Goal: Transaction & Acquisition: Register for event/course

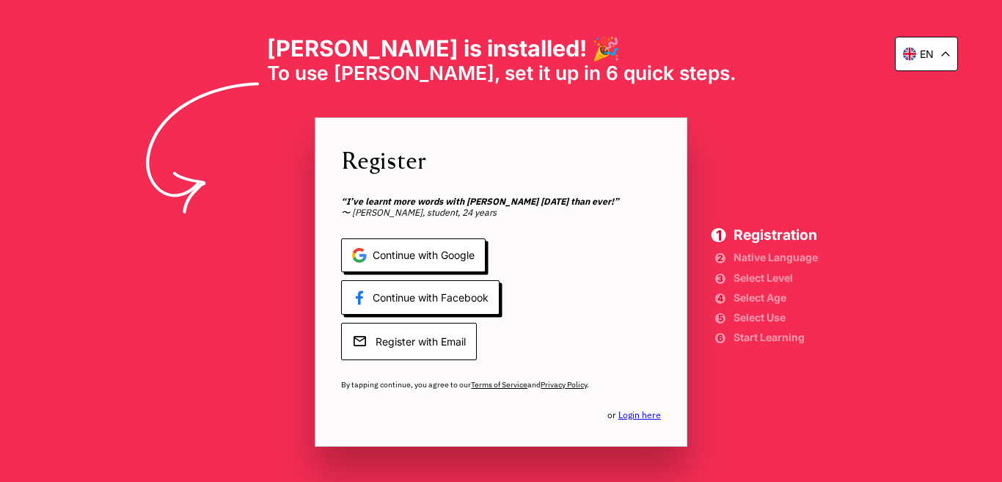
click at [445, 340] on span "Register with Email" at bounding box center [409, 341] width 136 height 37
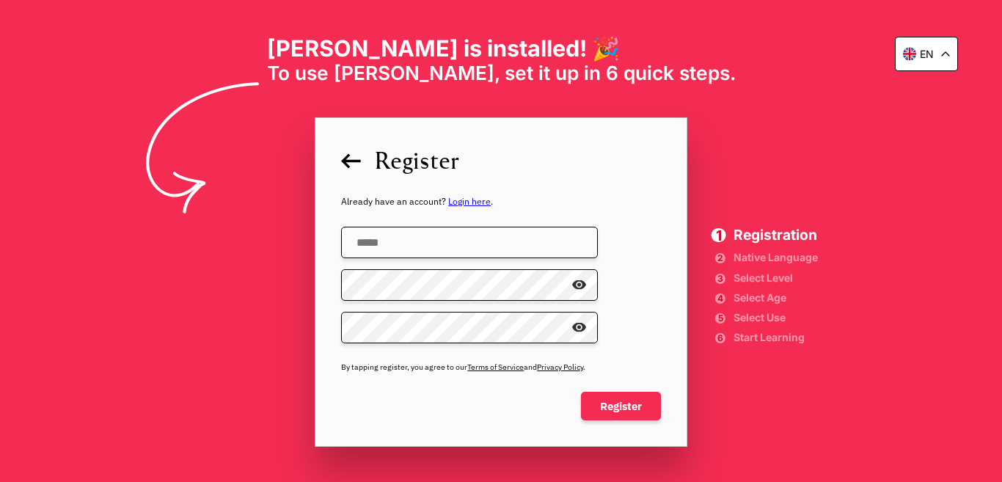
click at [380, 235] on input "email" at bounding box center [469, 243] width 257 height 32
type input "**********"
click at [585, 285] on span at bounding box center [585, 285] width 0 height 0
click at [615, 399] on span "Register" at bounding box center [621, 406] width 80 height 29
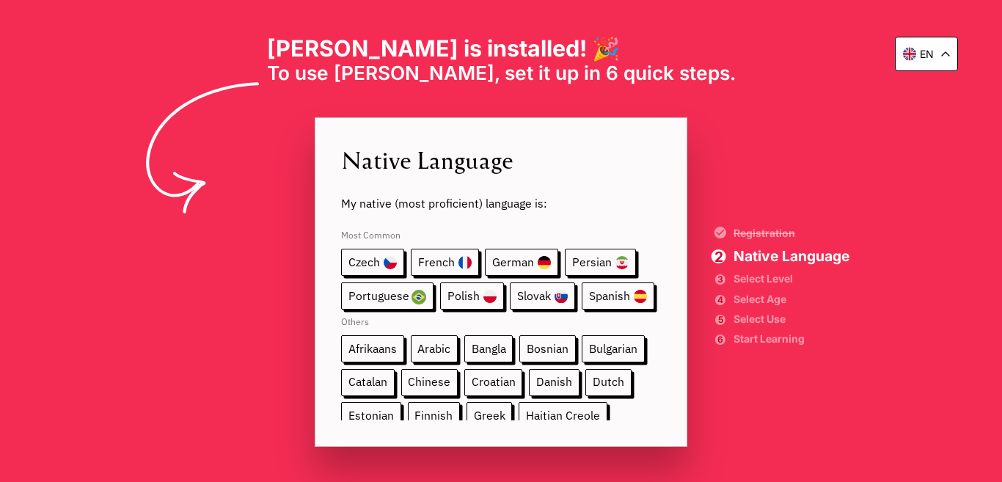
click at [539, 208] on span "My native (most proficient) language is:" at bounding box center [501, 193] width 320 height 34
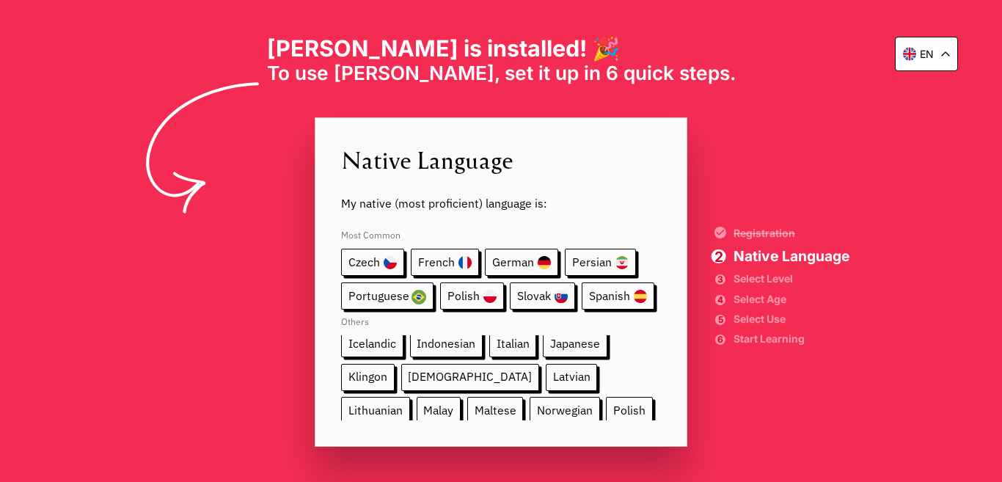
scroll to position [132, 0]
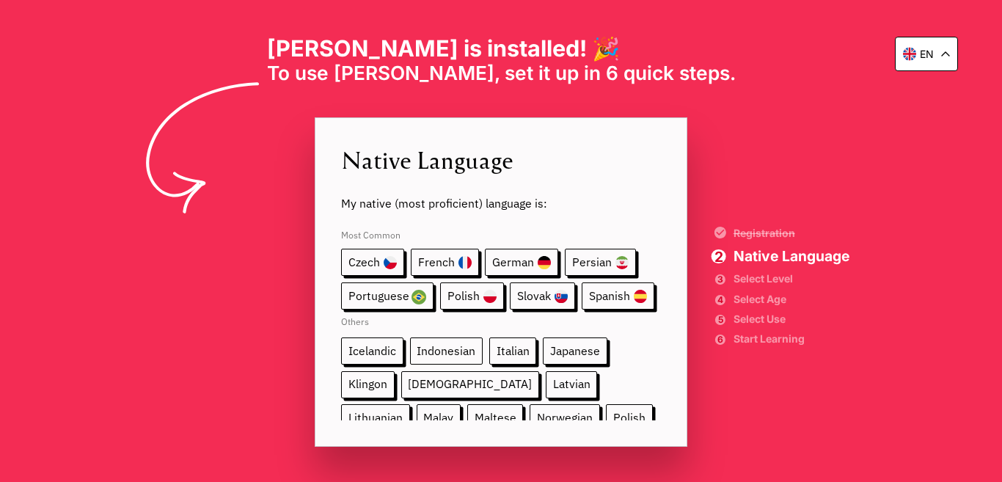
click at [483, 351] on span "Indonesian" at bounding box center [446, 350] width 73 height 27
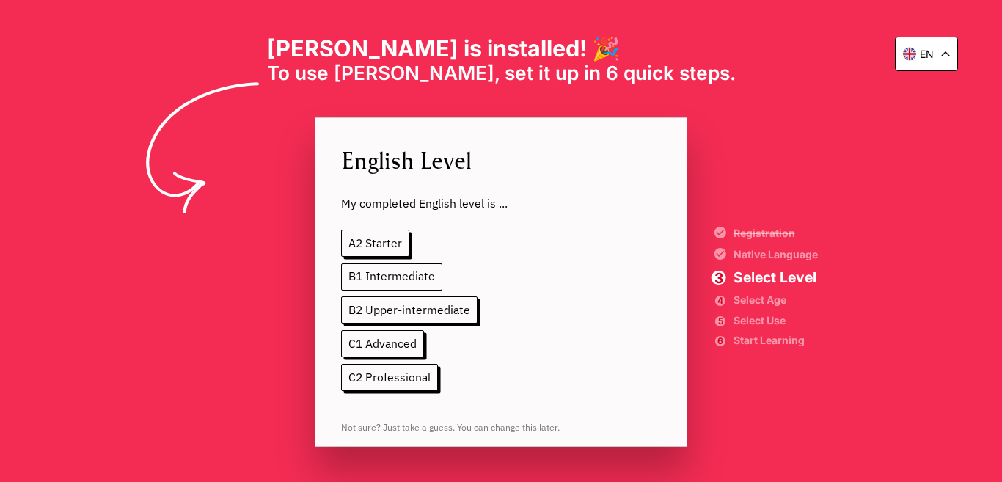
click at [403, 278] on span "B1 Intermediate" at bounding box center [391, 276] width 101 height 27
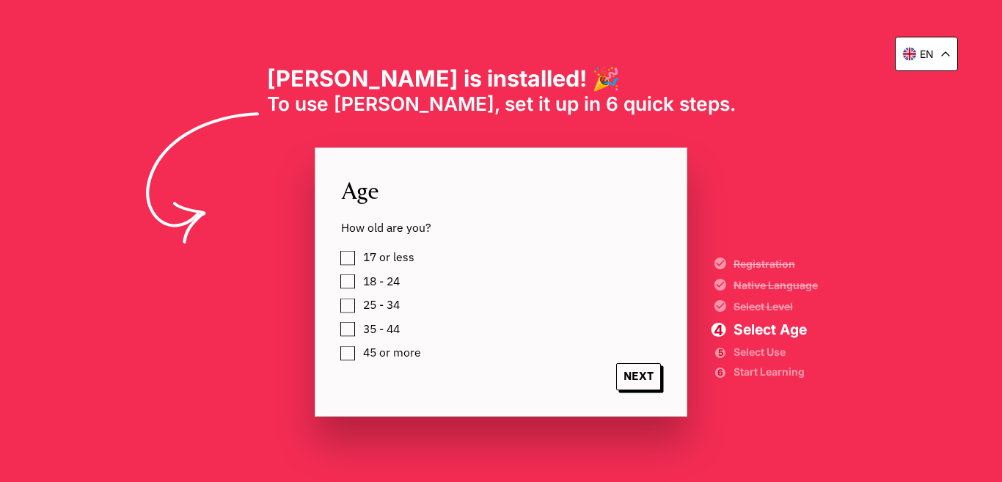
click at [358, 261] on label "17 or less" at bounding box center [386, 257] width 56 height 21
click at [637, 374] on span "NEXT" at bounding box center [638, 376] width 45 height 27
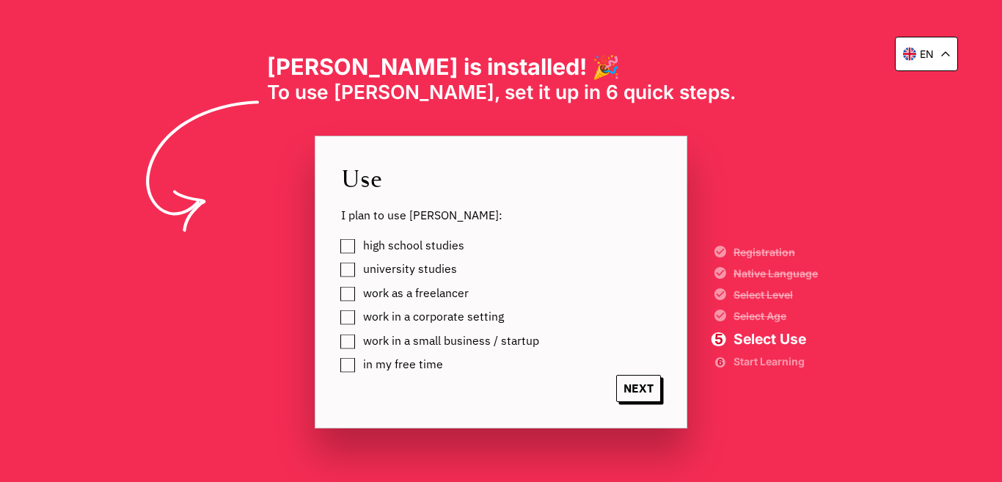
click at [358, 248] on label "high school studies" at bounding box center [411, 245] width 106 height 21
click at [632, 386] on span "NEXT" at bounding box center [638, 388] width 45 height 27
click at [645, 392] on span "NEXT" at bounding box center [638, 388] width 45 height 27
click at [358, 275] on label "university studies" at bounding box center [407, 269] width 99 height 21
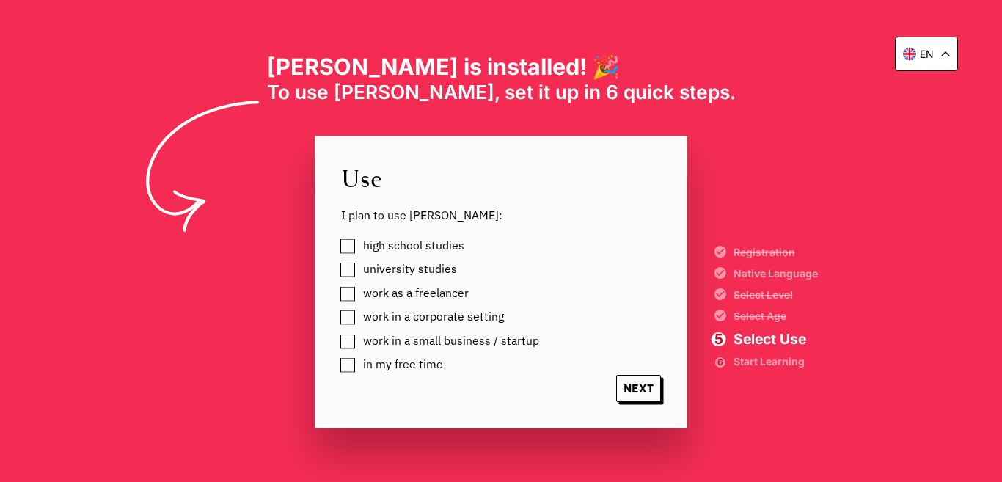
click at [358, 270] on label "university studies" at bounding box center [407, 269] width 99 height 21
click at [358, 365] on label "in my free time" at bounding box center [400, 364] width 85 height 21
click at [358, 246] on label "high school studies" at bounding box center [411, 245] width 106 height 21
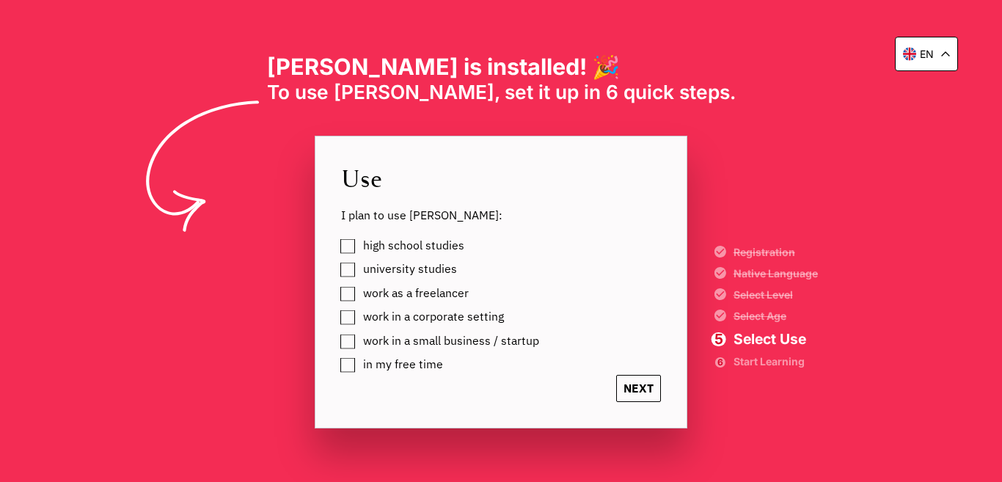
click at [646, 386] on span "NEXT" at bounding box center [638, 388] width 45 height 27
click at [643, 392] on span "NEXT" at bounding box center [638, 388] width 45 height 27
click at [636, 394] on span "NEXT" at bounding box center [638, 388] width 45 height 27
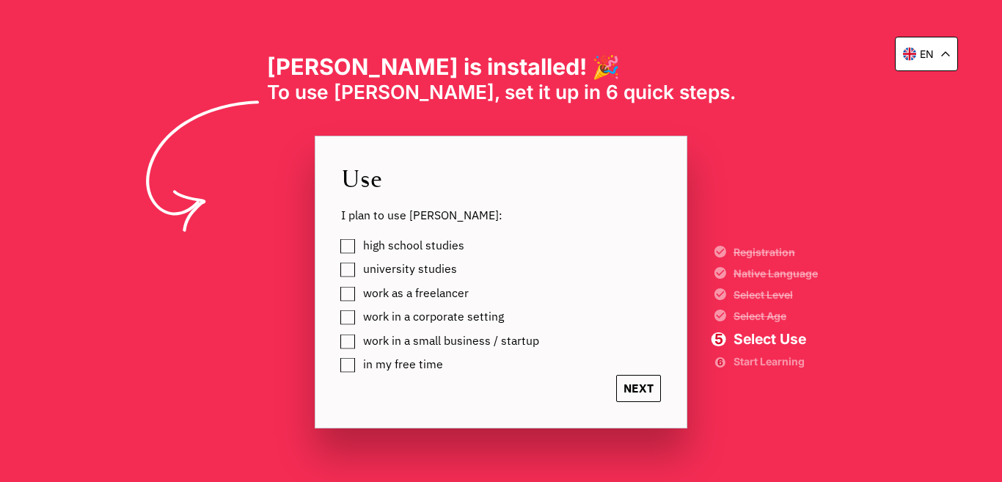
click at [636, 394] on span "NEXT" at bounding box center [638, 388] width 45 height 27
click at [779, 125] on div "en Elia is installed! 🎉 To use Elia, set it up in 6 quick steps. Use I plan to …" at bounding box center [501, 241] width 1002 height 482
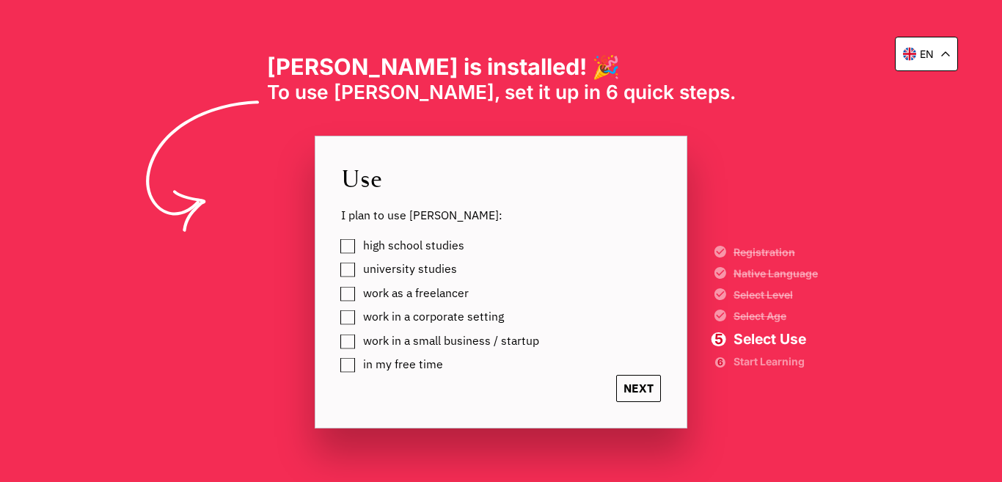
click at [624, 390] on span "NEXT" at bounding box center [638, 388] width 45 height 27
click at [358, 339] on label "work in a small business / startup" at bounding box center [448, 341] width 181 height 21
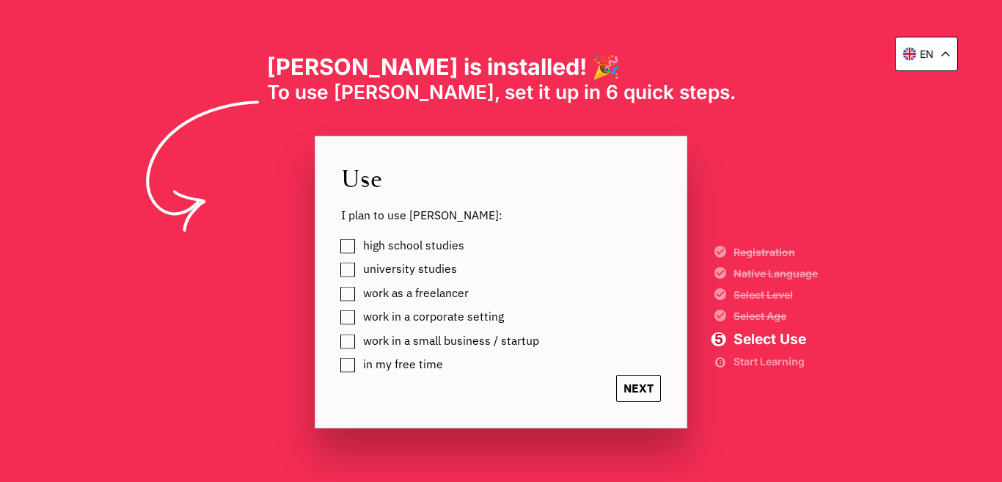
click at [640, 398] on span "NEXT" at bounding box center [638, 388] width 45 height 27
click at [358, 318] on label "work in a corporate setting" at bounding box center [431, 317] width 146 height 21
click at [775, 236] on div "en Elia is installed! 🎉 To use Elia, set it up in 6 quick steps. Use I plan to …" at bounding box center [501, 241] width 1002 height 482
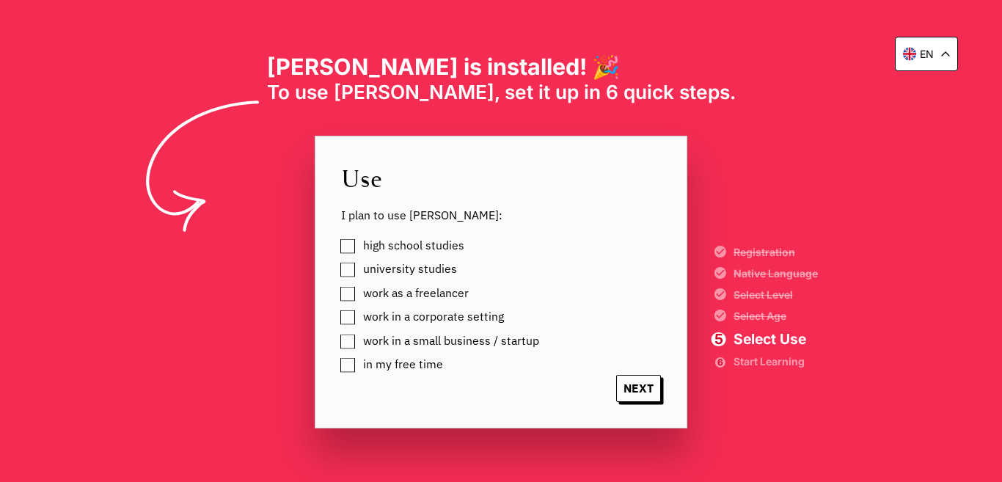
click at [358, 249] on label "high school studies" at bounding box center [411, 245] width 106 height 21
click at [358, 270] on label "university studies" at bounding box center [407, 269] width 99 height 21
click at [358, 296] on label "work as a freelancer" at bounding box center [413, 293] width 111 height 21
click at [637, 384] on span "NEXT" at bounding box center [638, 388] width 45 height 27
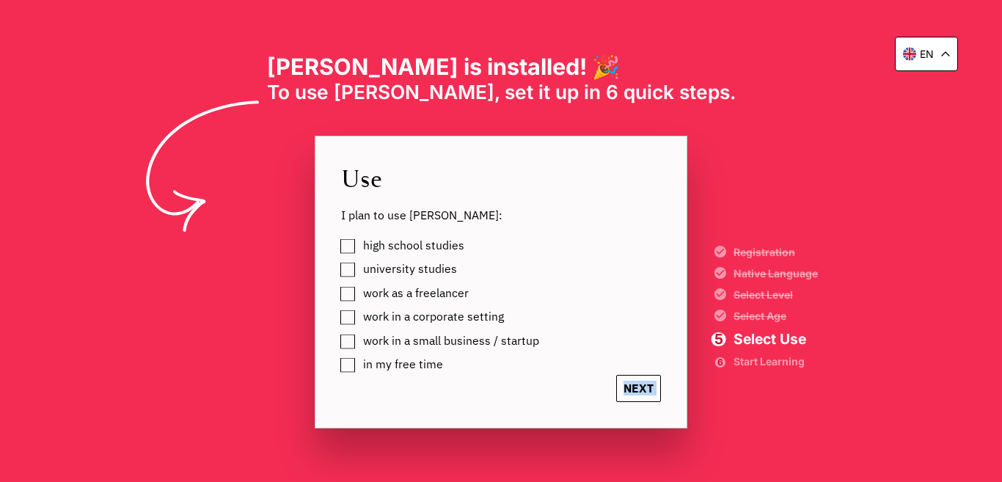
click at [637, 384] on span "NEXT" at bounding box center [638, 388] width 45 height 27
click at [358, 245] on label "high school studies" at bounding box center [411, 245] width 106 height 21
click at [627, 392] on span "NEXT" at bounding box center [638, 388] width 45 height 27
click at [634, 390] on span "NEXT" at bounding box center [638, 388] width 45 height 27
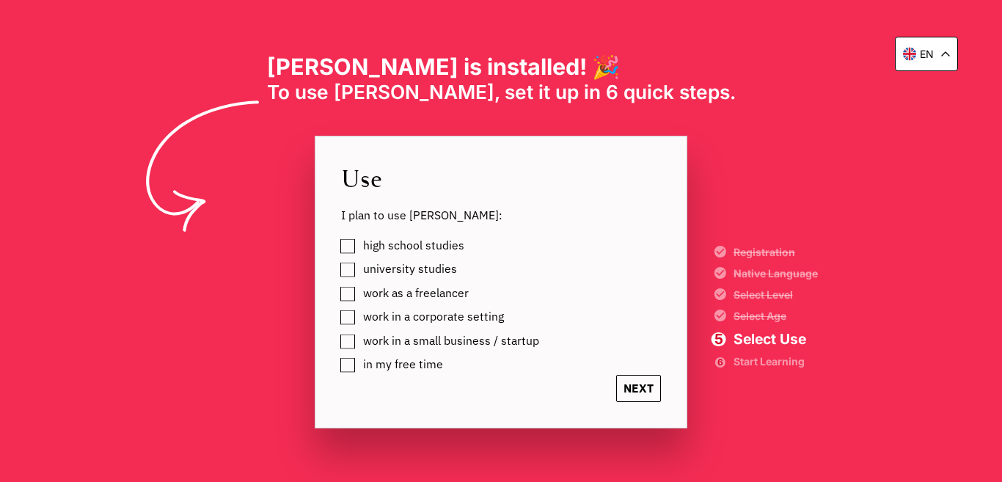
click at [634, 390] on span "NEXT" at bounding box center [638, 388] width 45 height 27
click at [634, 395] on span "NEXT" at bounding box center [638, 388] width 45 height 27
click at [631, 382] on span "NEXT" at bounding box center [638, 388] width 45 height 27
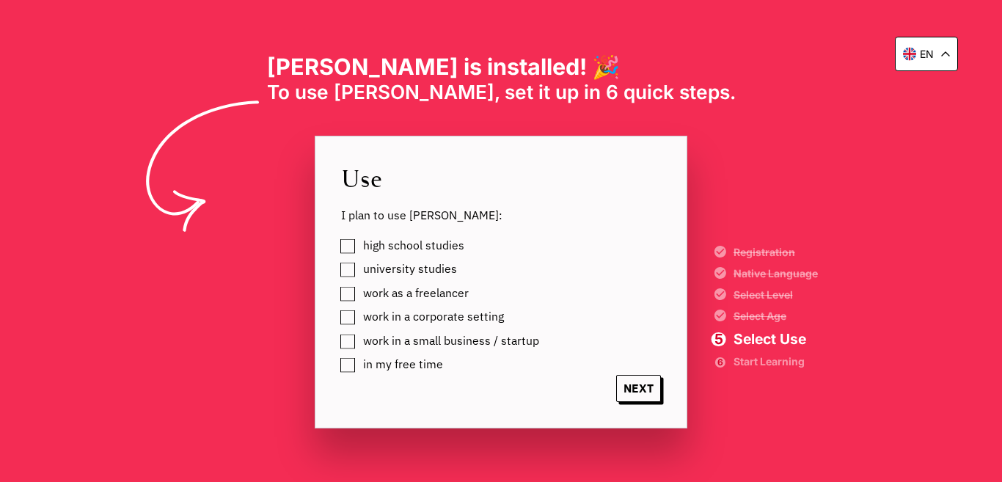
click at [949, 59] on div "en" at bounding box center [926, 54] width 63 height 34
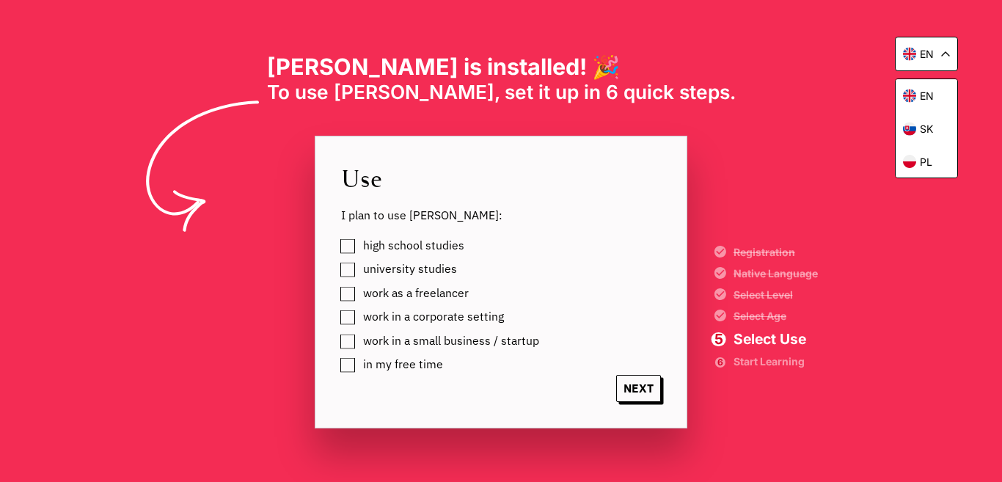
click at [949, 59] on div "en" at bounding box center [926, 54] width 63 height 34
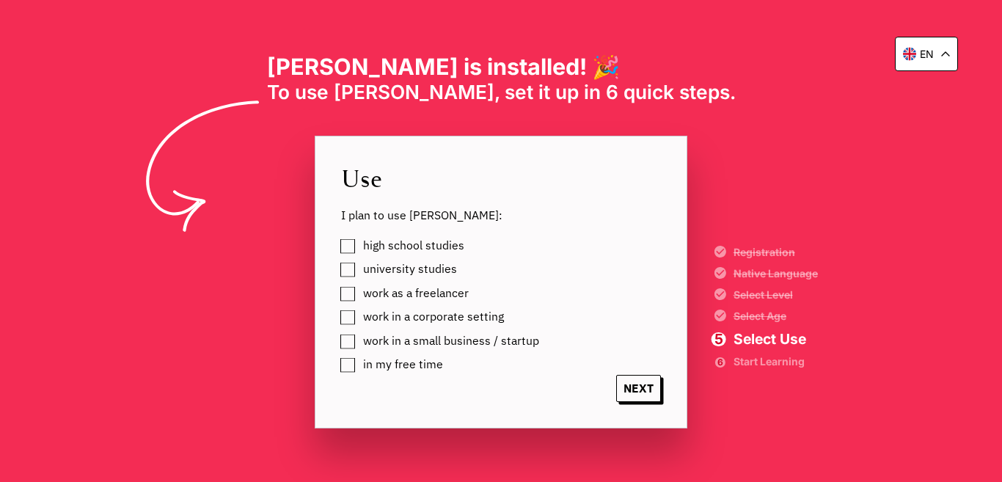
click at [358, 274] on label "university studies" at bounding box center [407, 269] width 99 height 21
click at [358, 290] on label "work as a freelancer" at bounding box center [413, 293] width 111 height 21
click at [632, 384] on span "NEXT" at bounding box center [638, 388] width 45 height 27
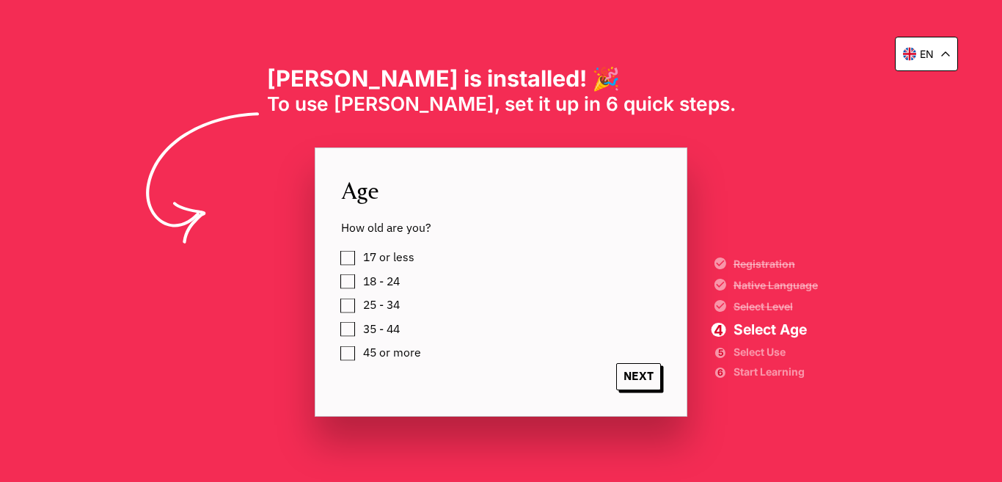
click at [358, 263] on label "17 or less" at bounding box center [386, 257] width 56 height 21
click at [620, 370] on span "NEXT" at bounding box center [638, 376] width 45 height 27
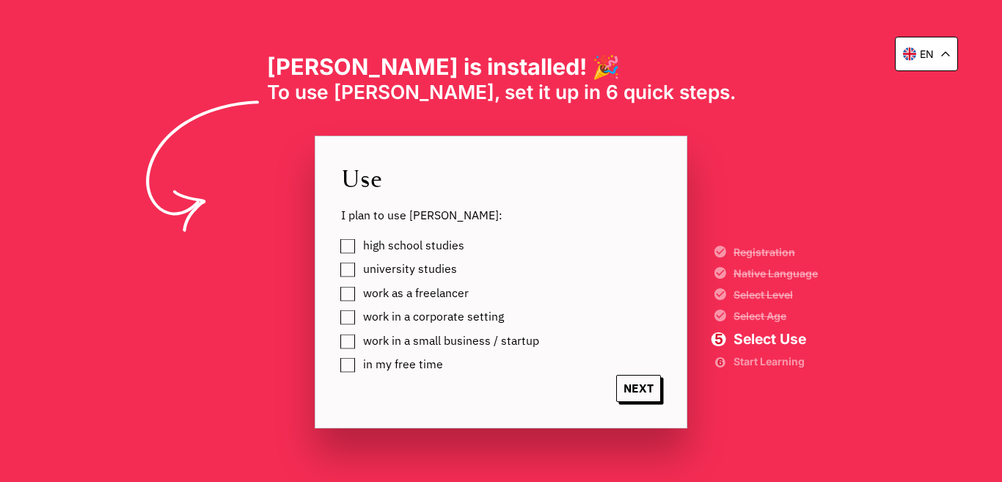
click at [358, 247] on label "high school studies" at bounding box center [411, 245] width 106 height 21
click at [652, 385] on span "NEXT" at bounding box center [638, 388] width 45 height 27
click at [358, 269] on label "university studies" at bounding box center [407, 269] width 99 height 21
click at [624, 387] on span "NEXT" at bounding box center [638, 388] width 45 height 27
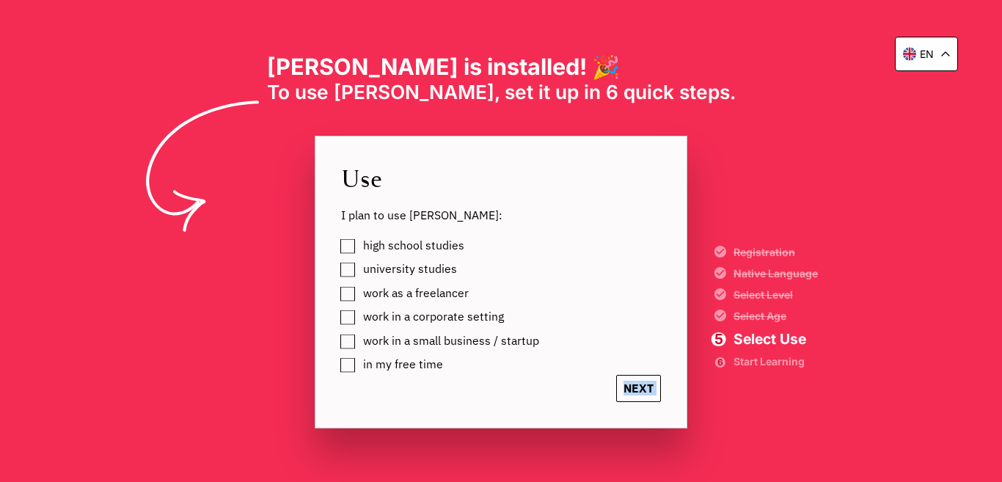
click at [624, 387] on span "NEXT" at bounding box center [638, 388] width 45 height 27
click at [944, 179] on div "en Elia is installed! 🎉 To use Elia, set it up in 6 quick steps. Use I plan to …" at bounding box center [501, 241] width 1002 height 482
